Goal: Obtain resource: Obtain resource

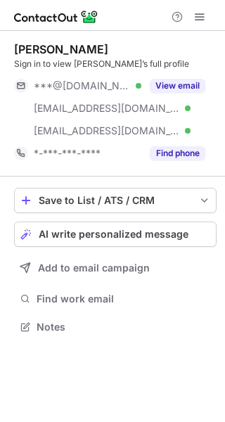
scroll to position [317, 225]
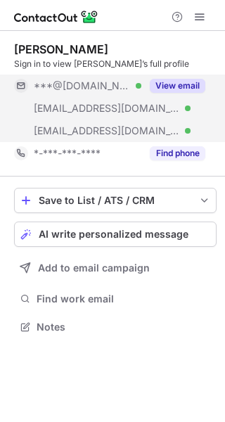
click at [184, 82] on button "View email" at bounding box center [178, 86] width 56 height 14
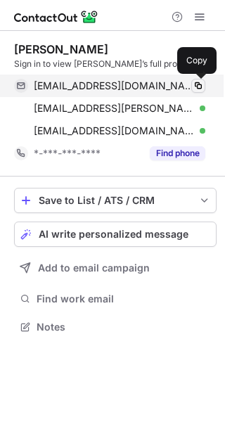
click at [194, 82] on span at bounding box center [198, 85] width 11 height 11
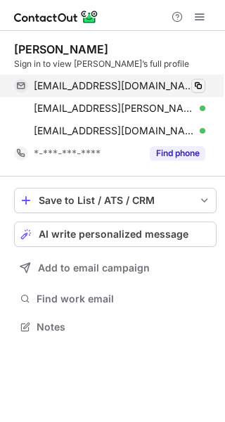
click at [201, 87] on span at bounding box center [198, 85] width 11 height 11
